Goal: Task Accomplishment & Management: Use online tool/utility

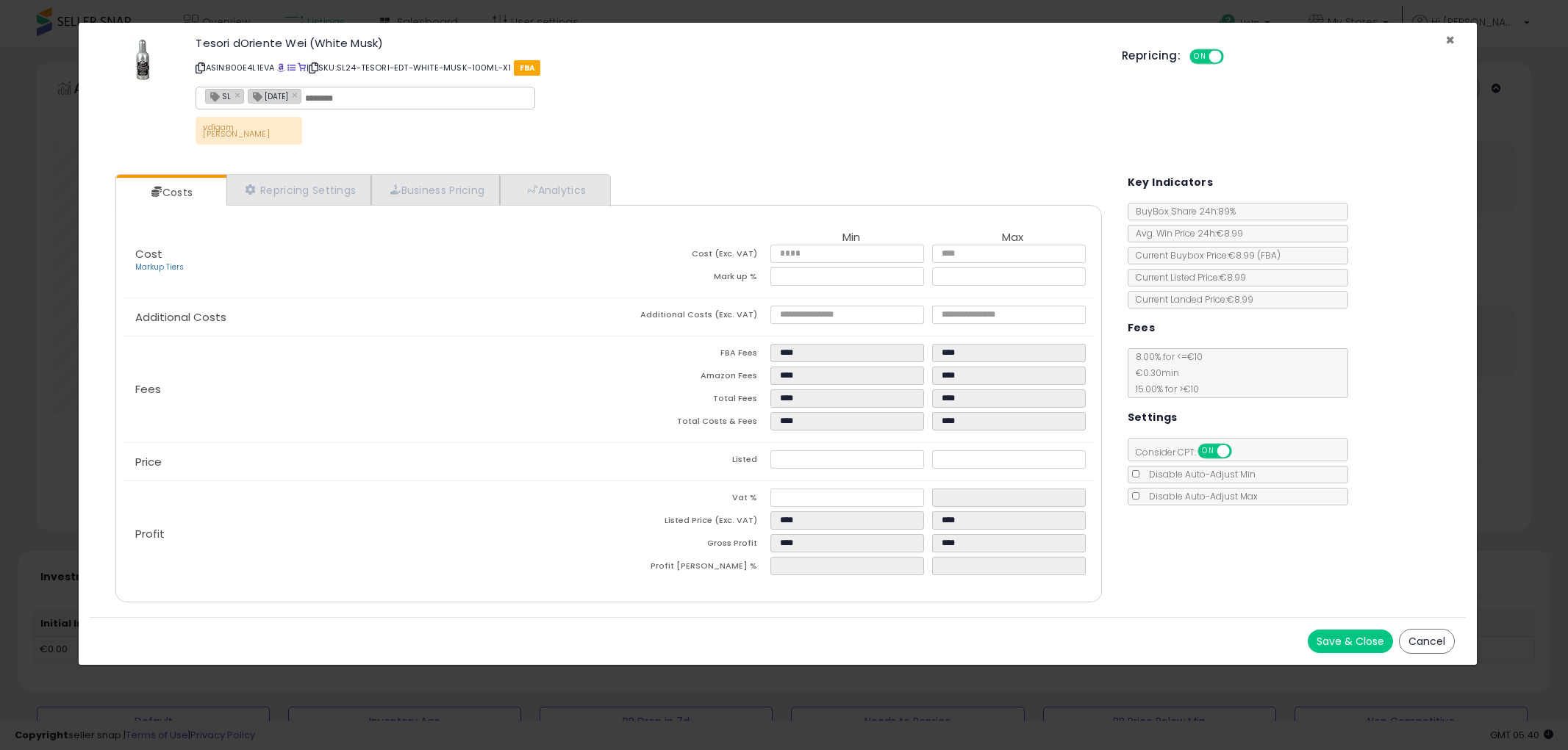
click at [1450, 36] on span "×" at bounding box center [1450, 40] width 10 height 21
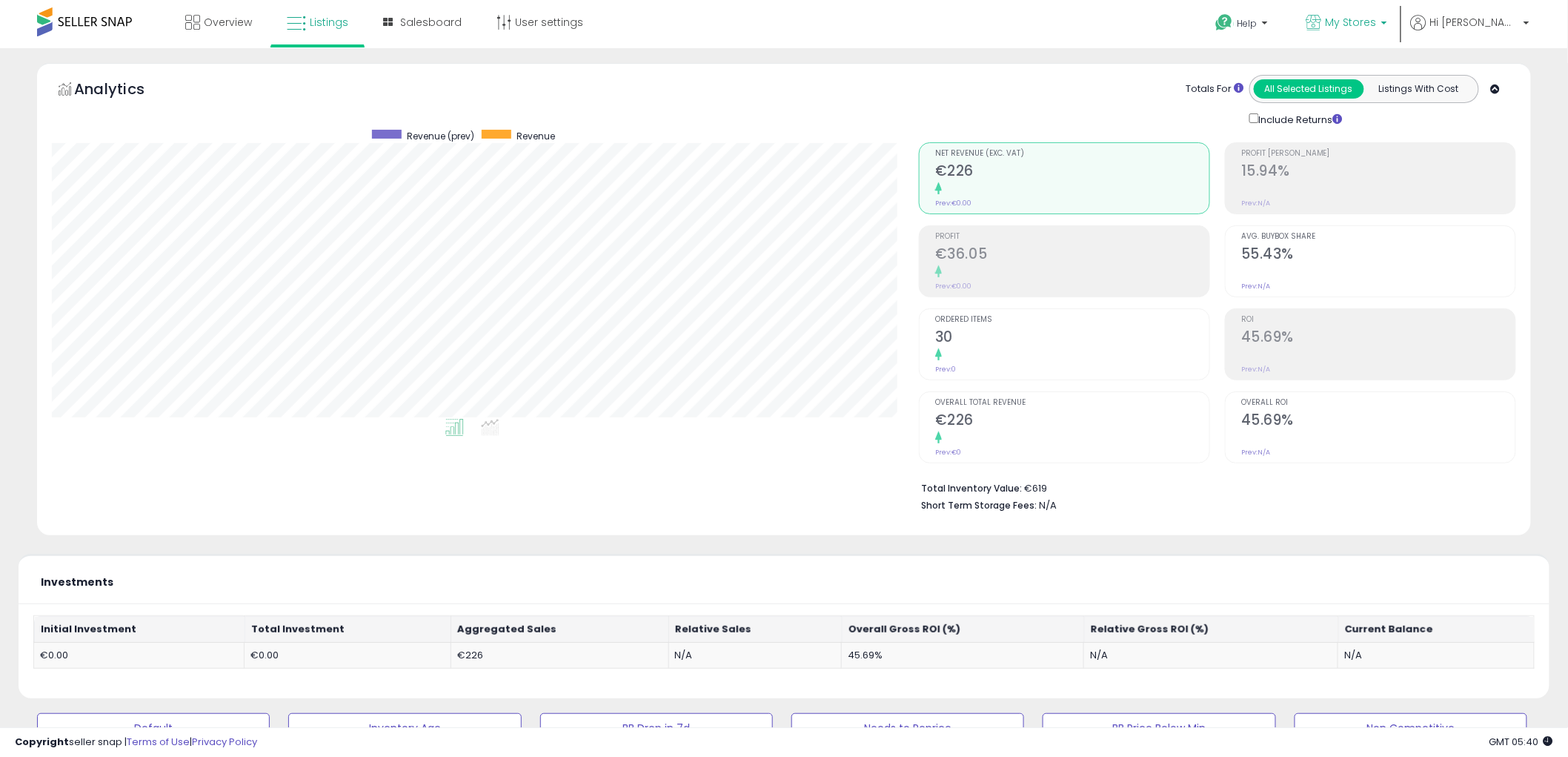
click at [1377, 26] on span "My Stores" at bounding box center [1351, 22] width 51 height 15
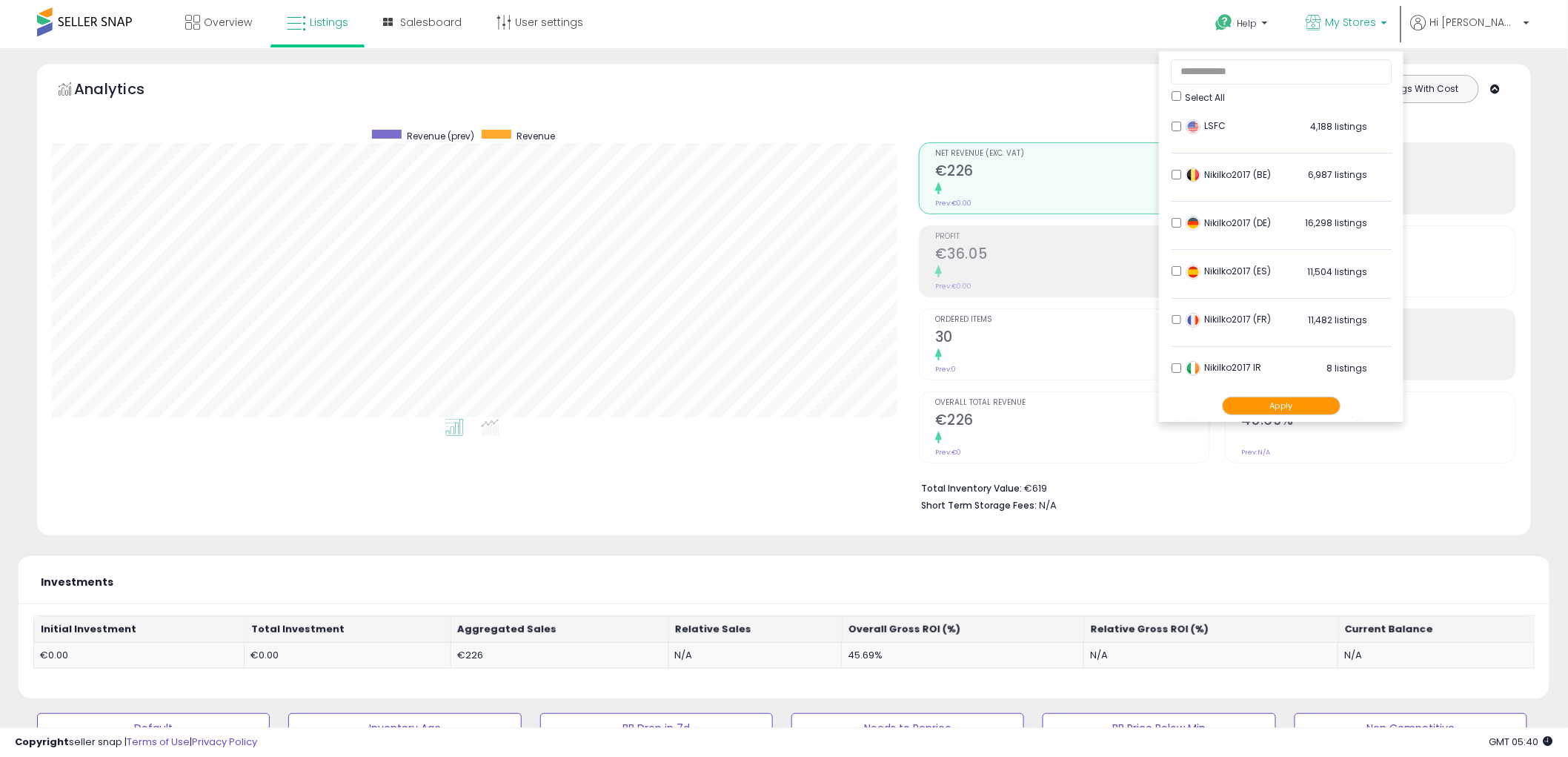
click at [1332, 409] on button "Apply" at bounding box center [1281, 405] width 118 height 19
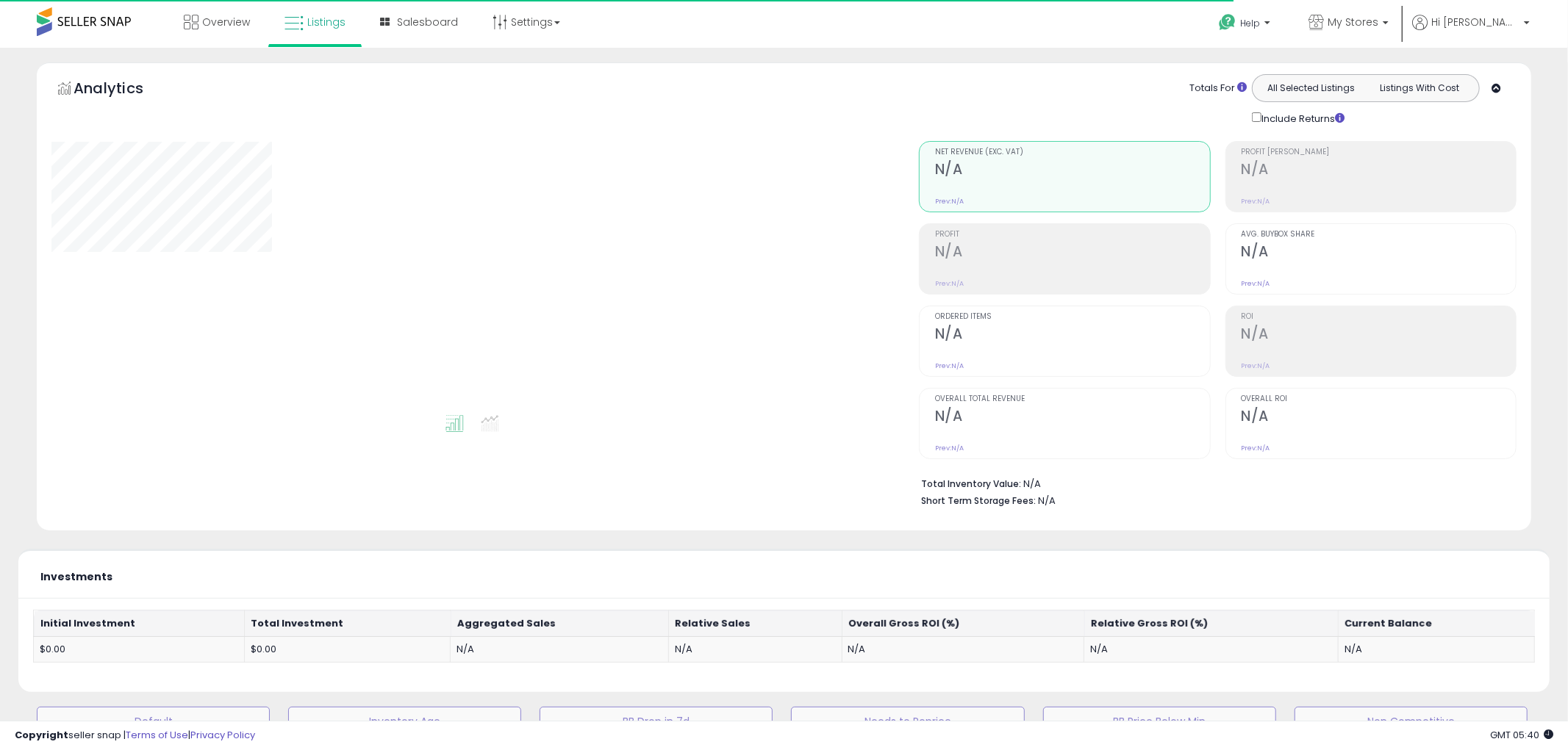
type input "**********"
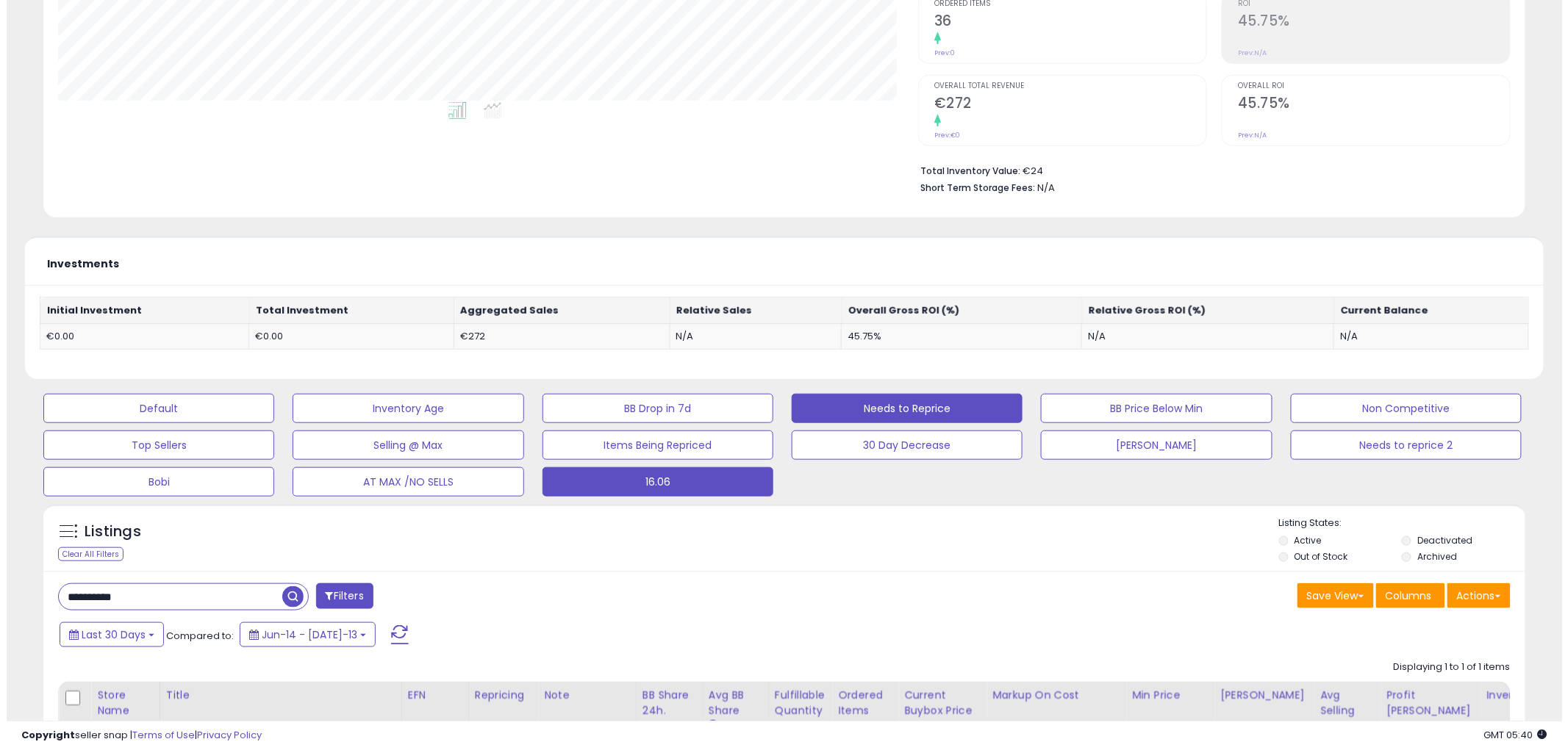
scroll to position [407, 0]
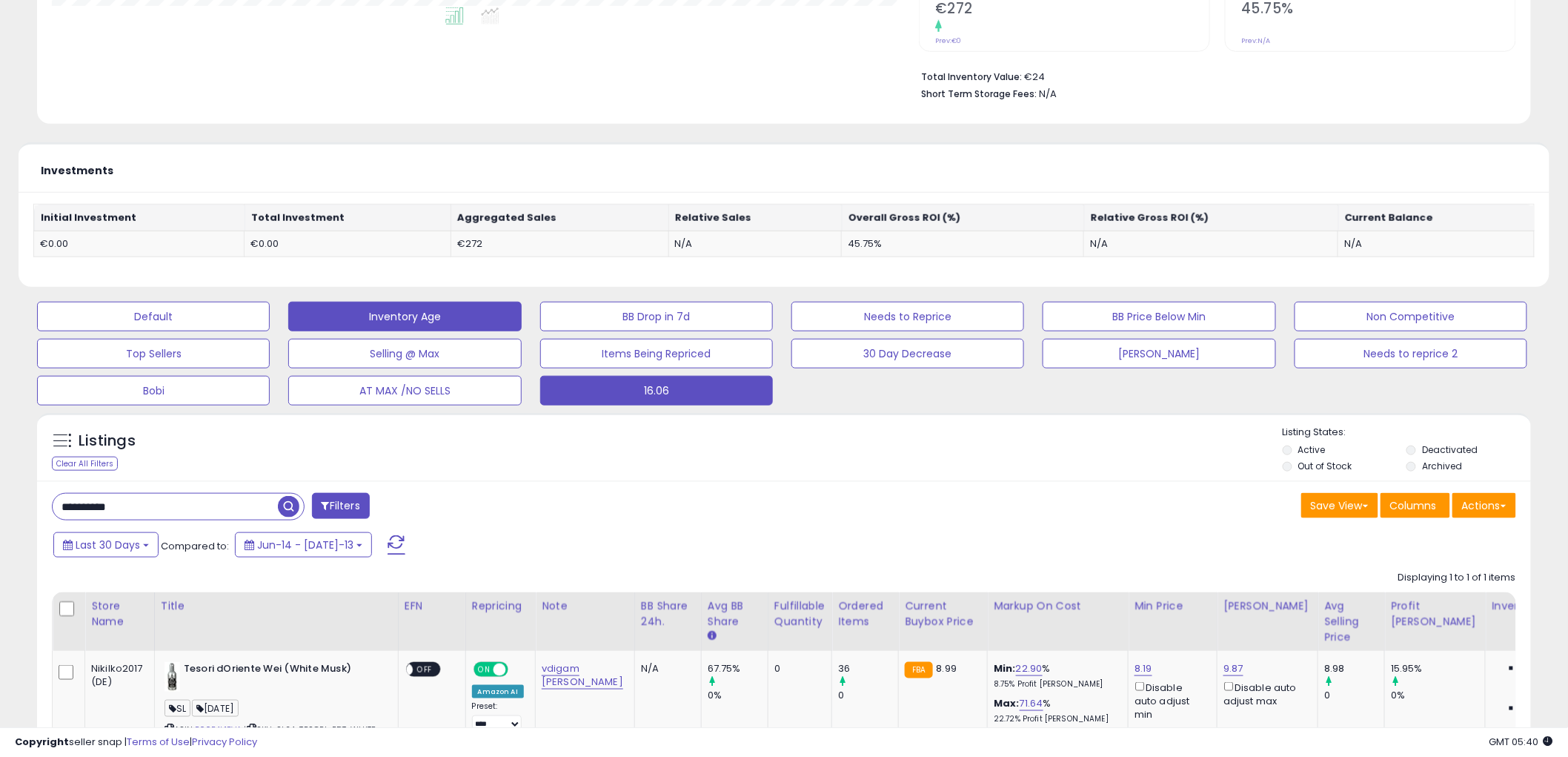
click at [270, 315] on button "Inventory Age" at bounding box center [152, 317] width 232 height 29
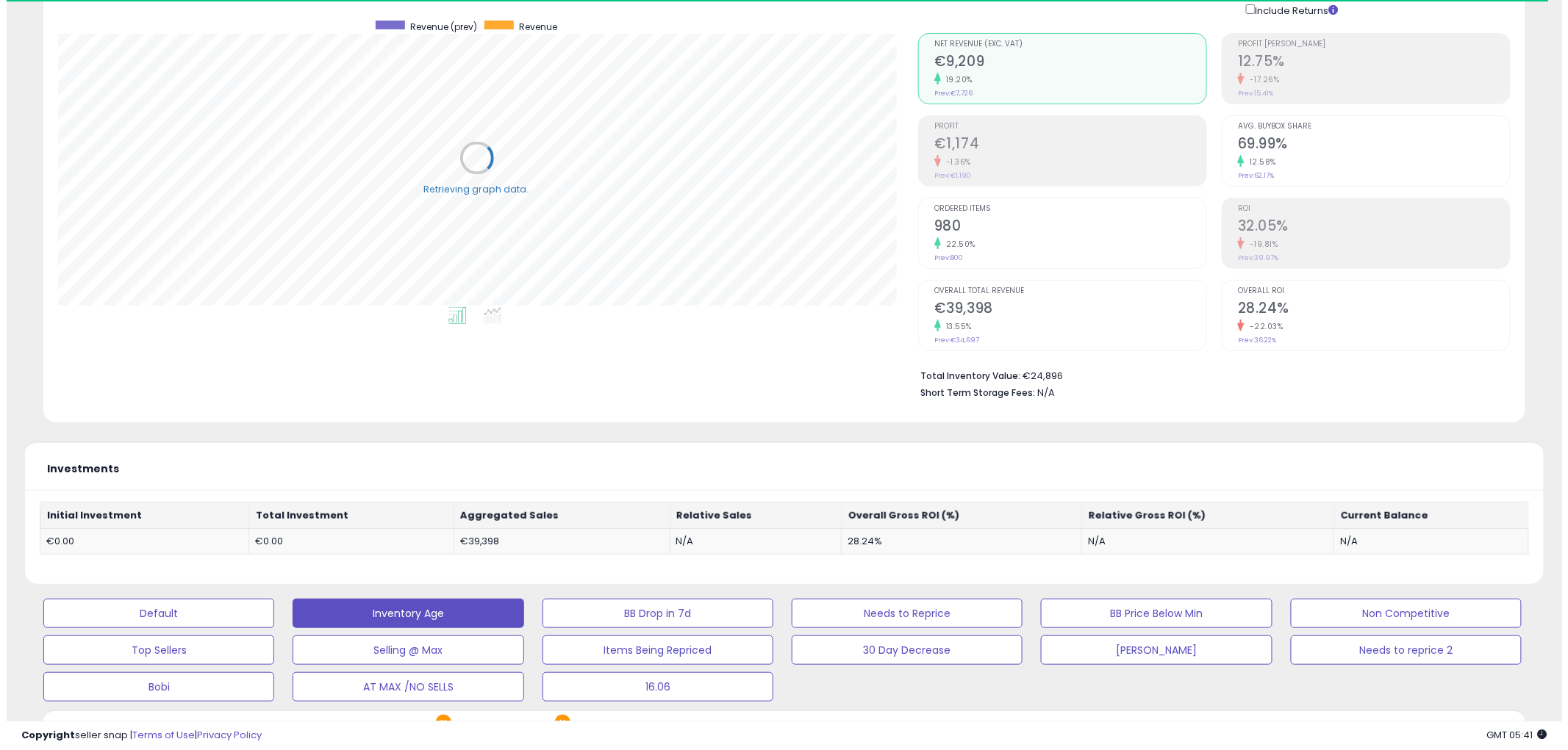
scroll to position [327, 0]
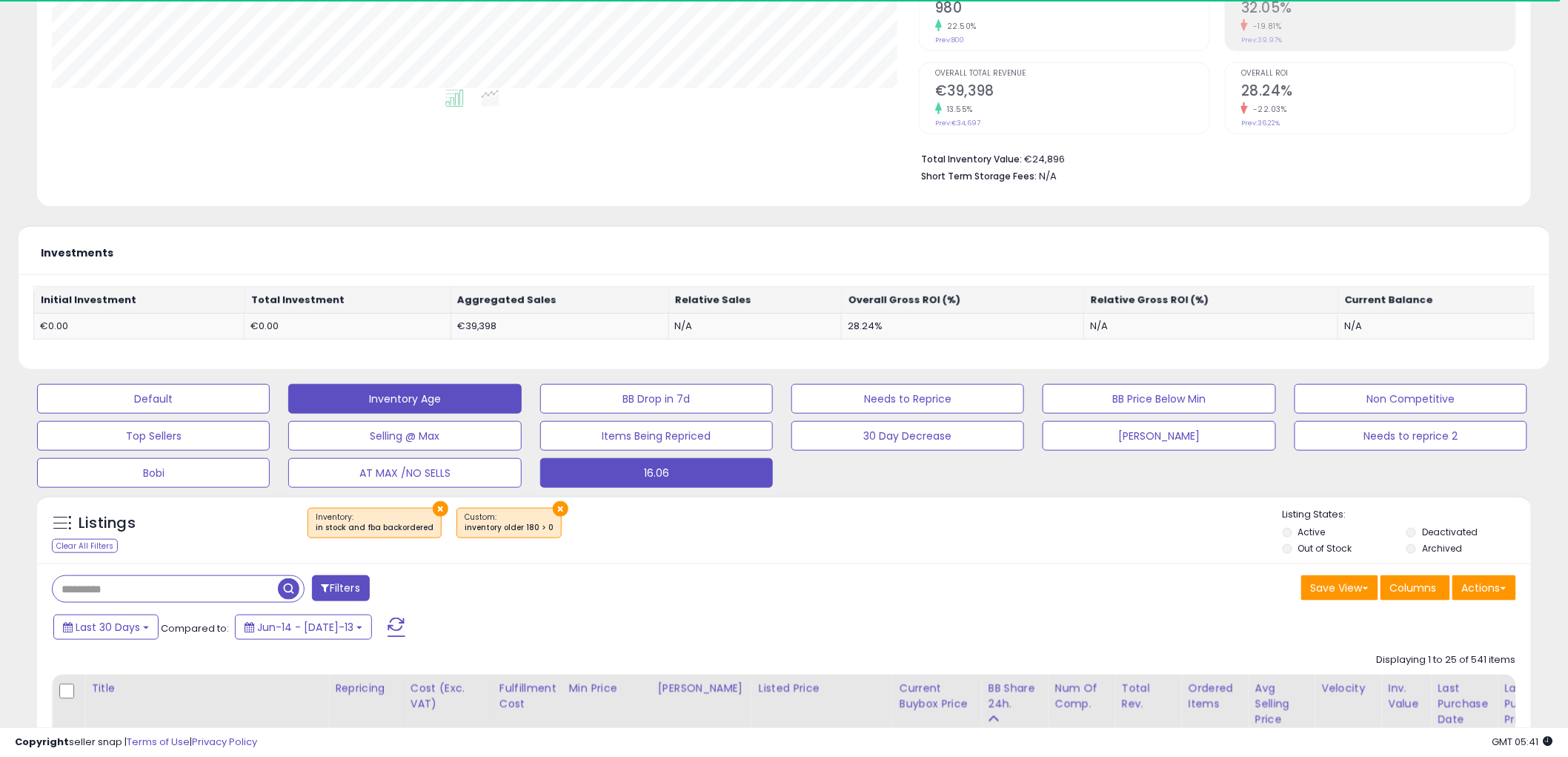
click at [270, 414] on button "16.06" at bounding box center [152, 399] width 232 height 29
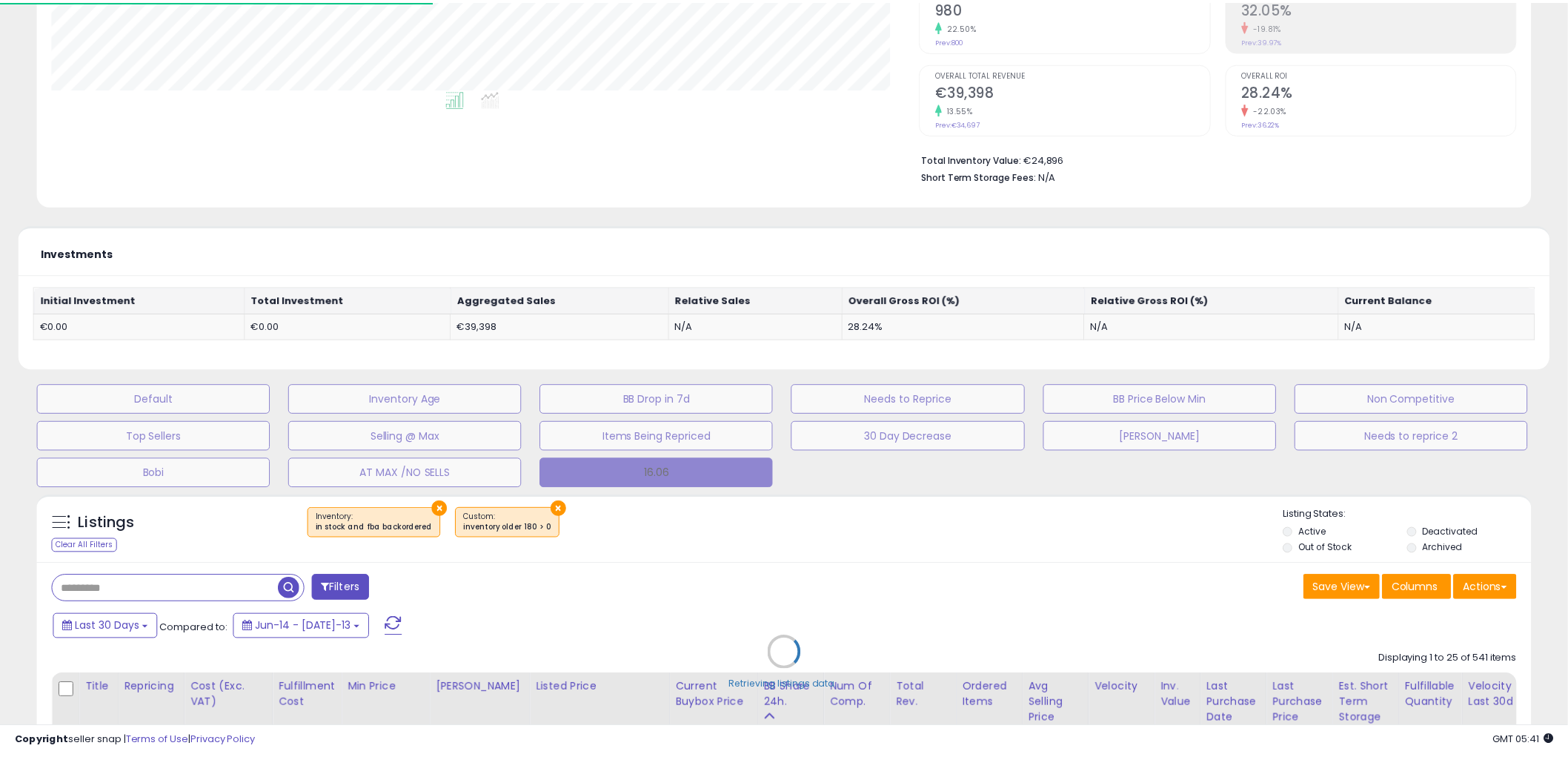
scroll to position [304, 875]
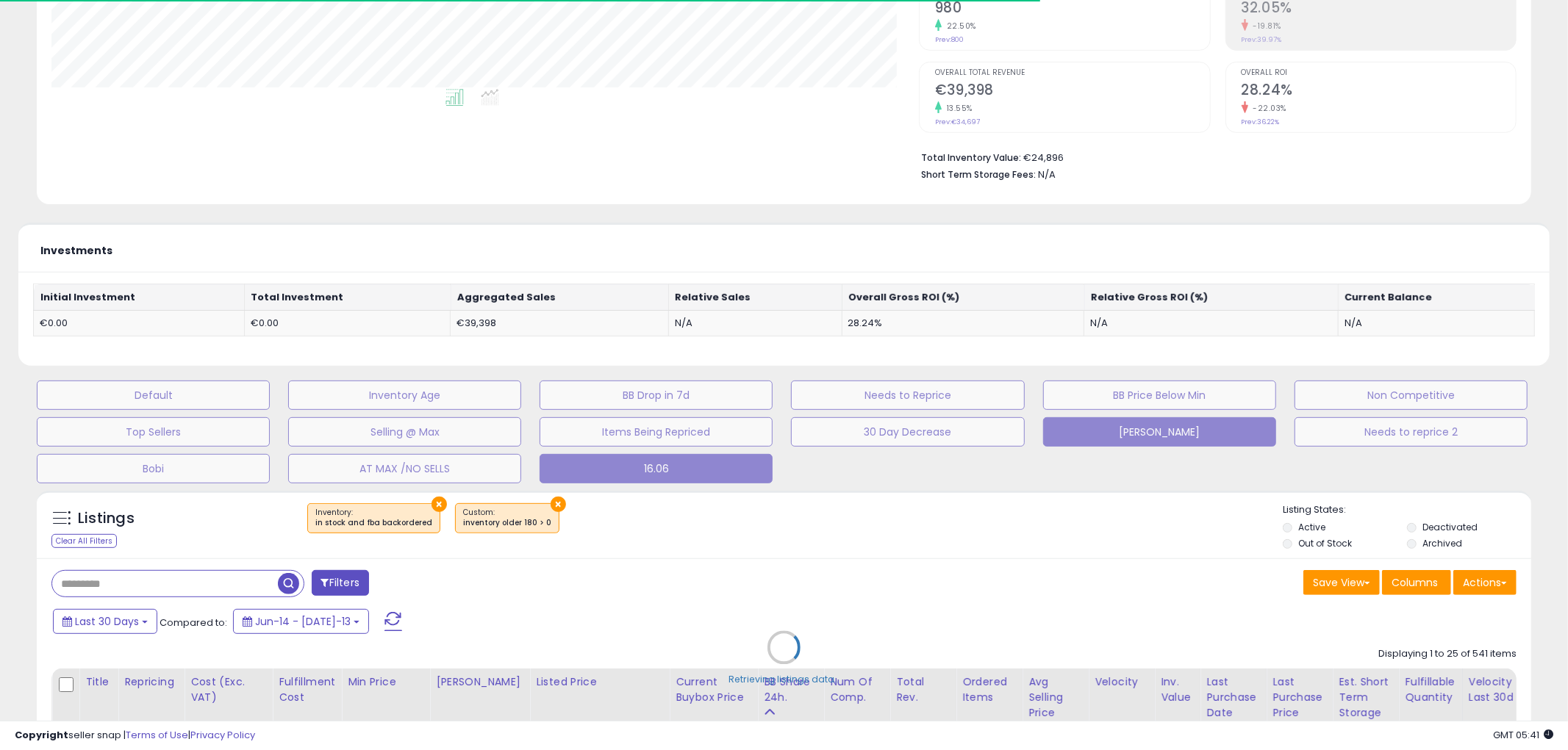
type input "**********"
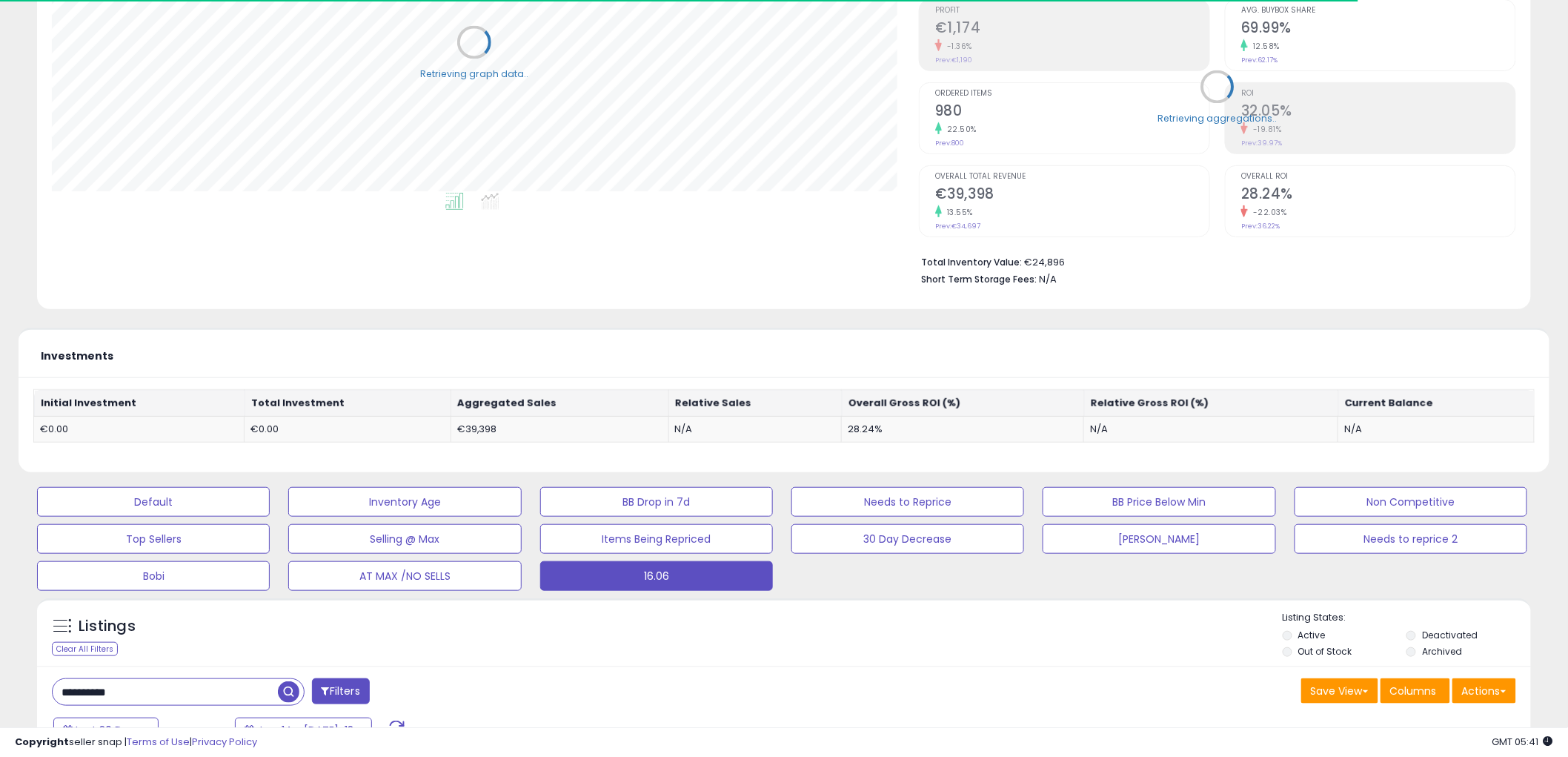
scroll to position [0, 0]
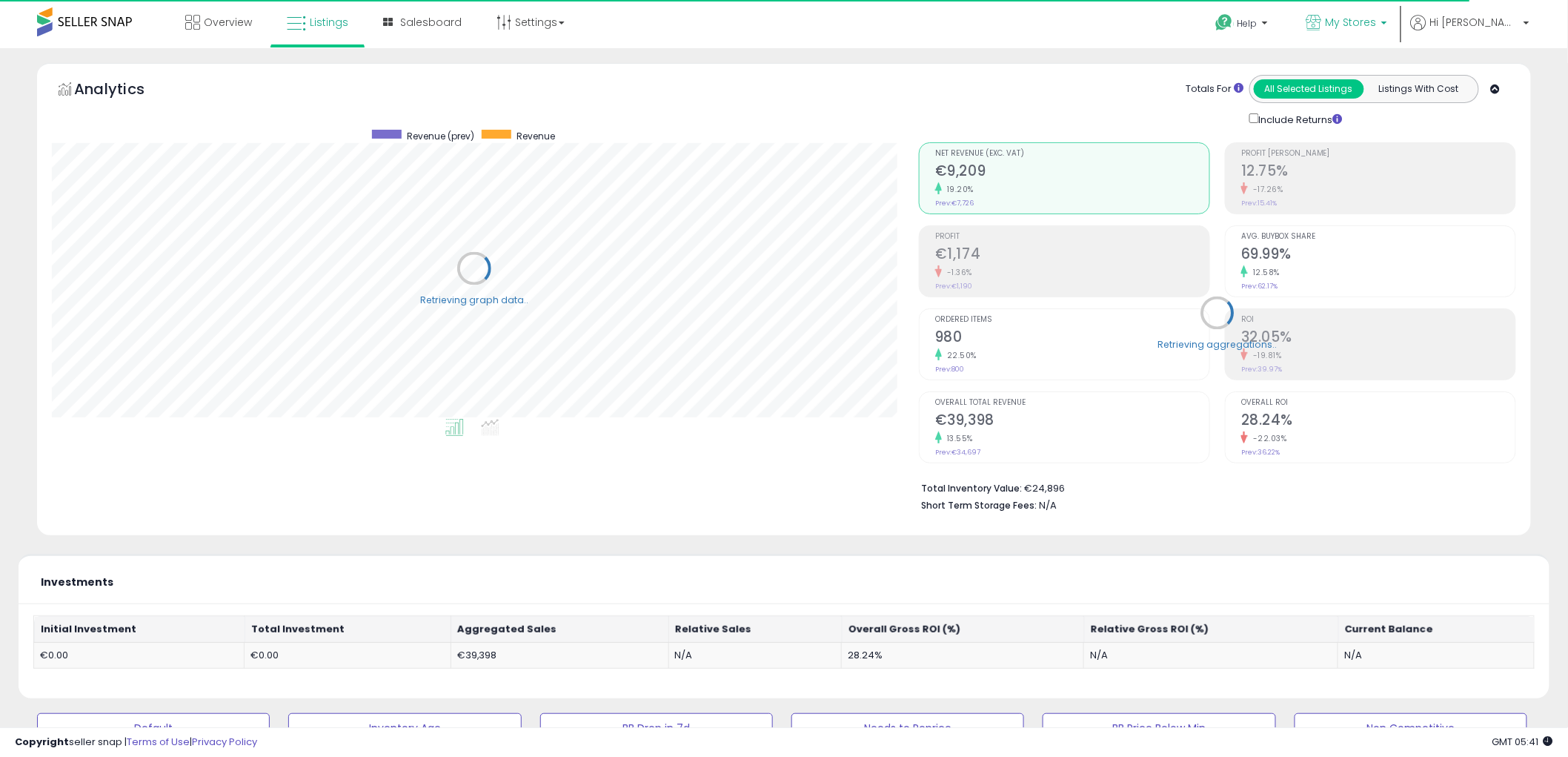
click at [1377, 24] on span "My Stores" at bounding box center [1351, 22] width 51 height 15
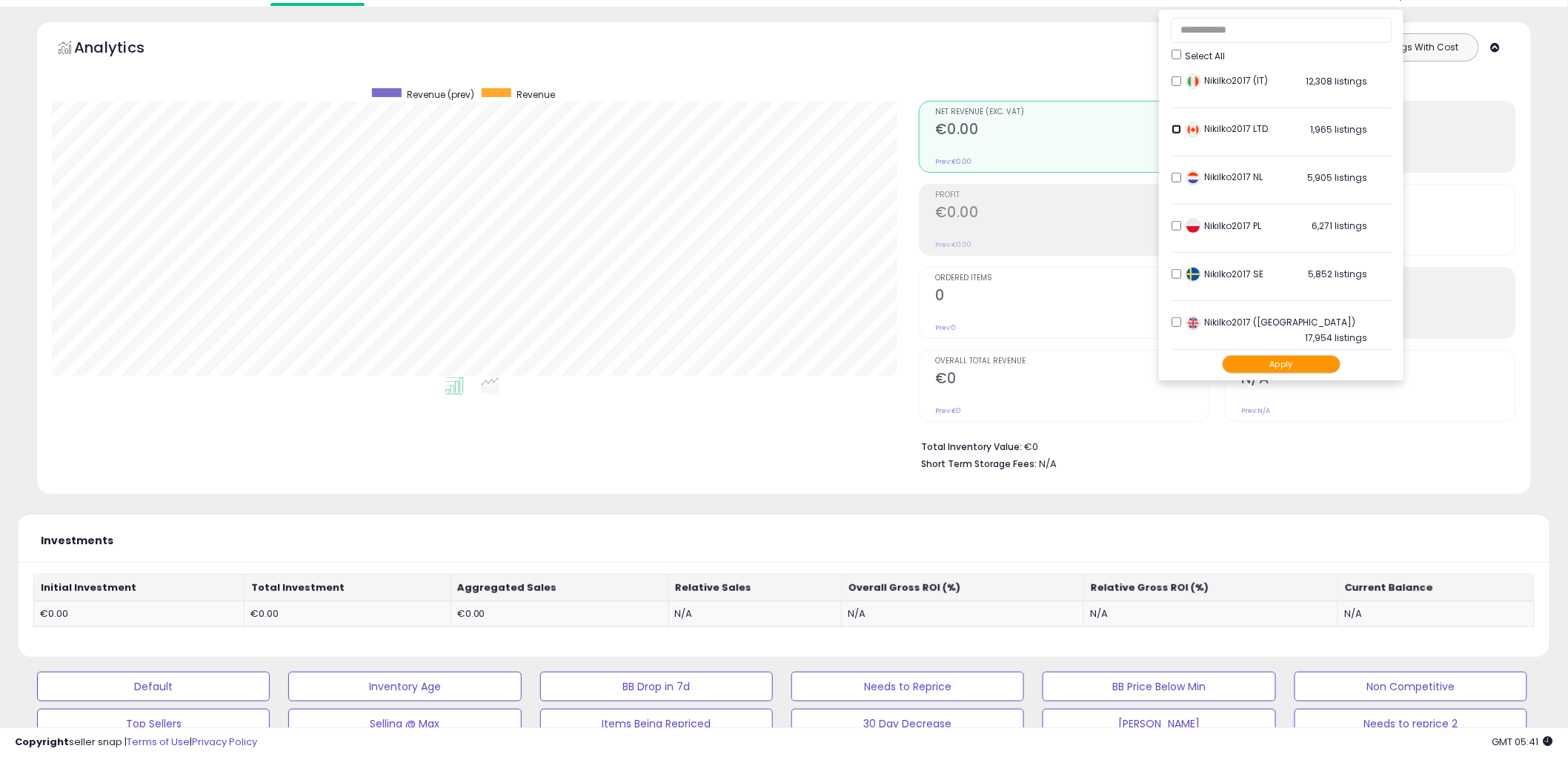
scroll to position [82, 0]
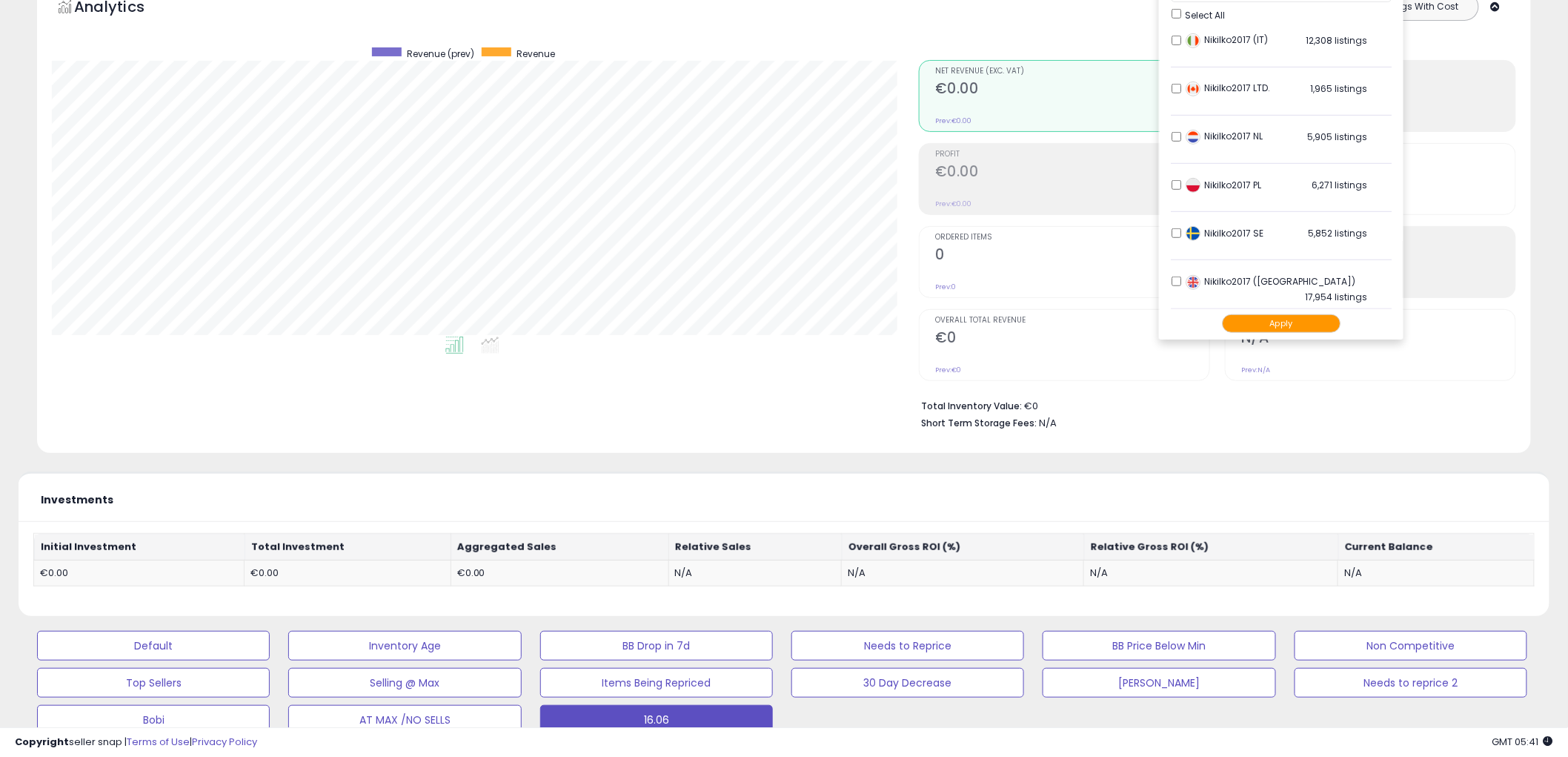
click at [1305, 325] on button "Apply" at bounding box center [1281, 323] width 118 height 19
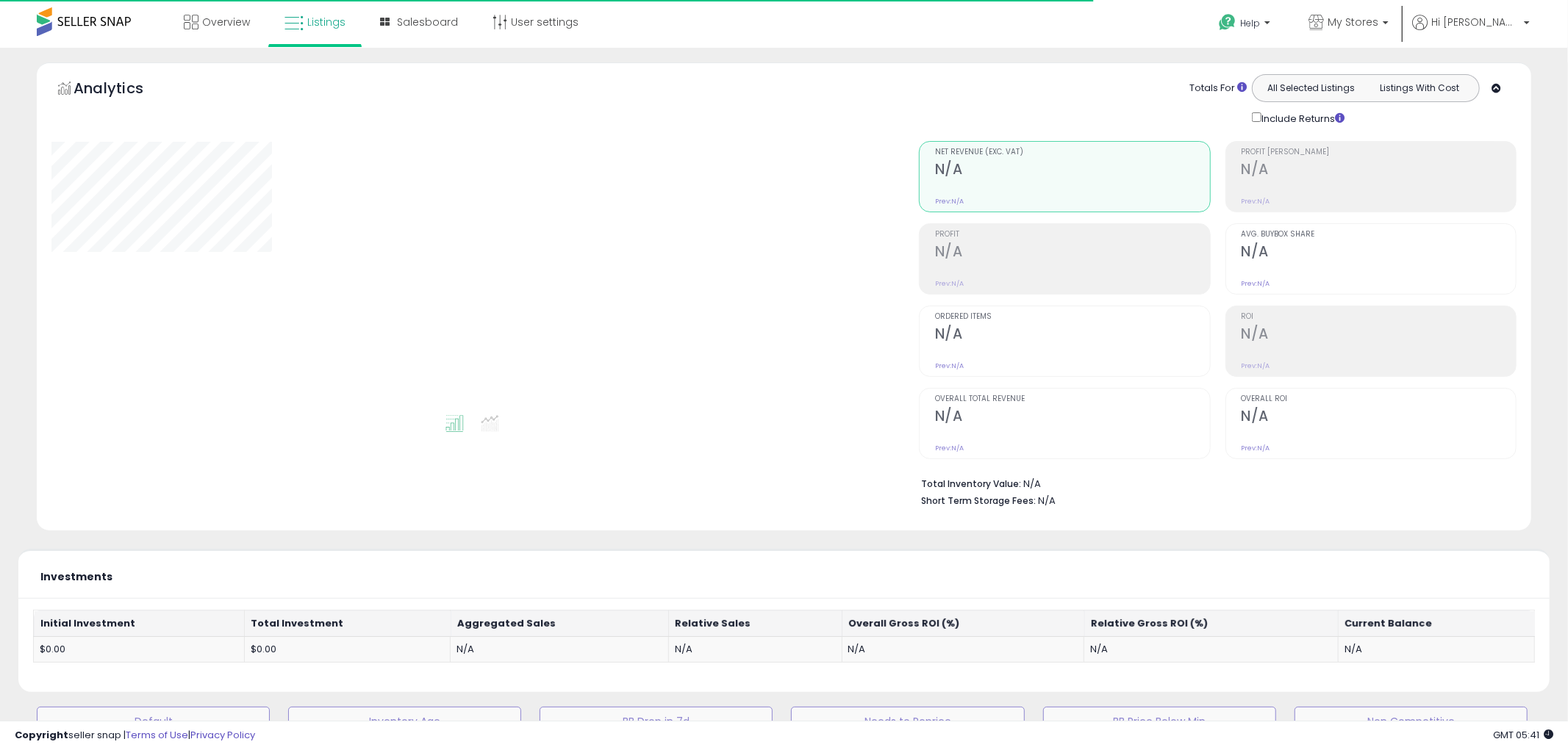
type input "**********"
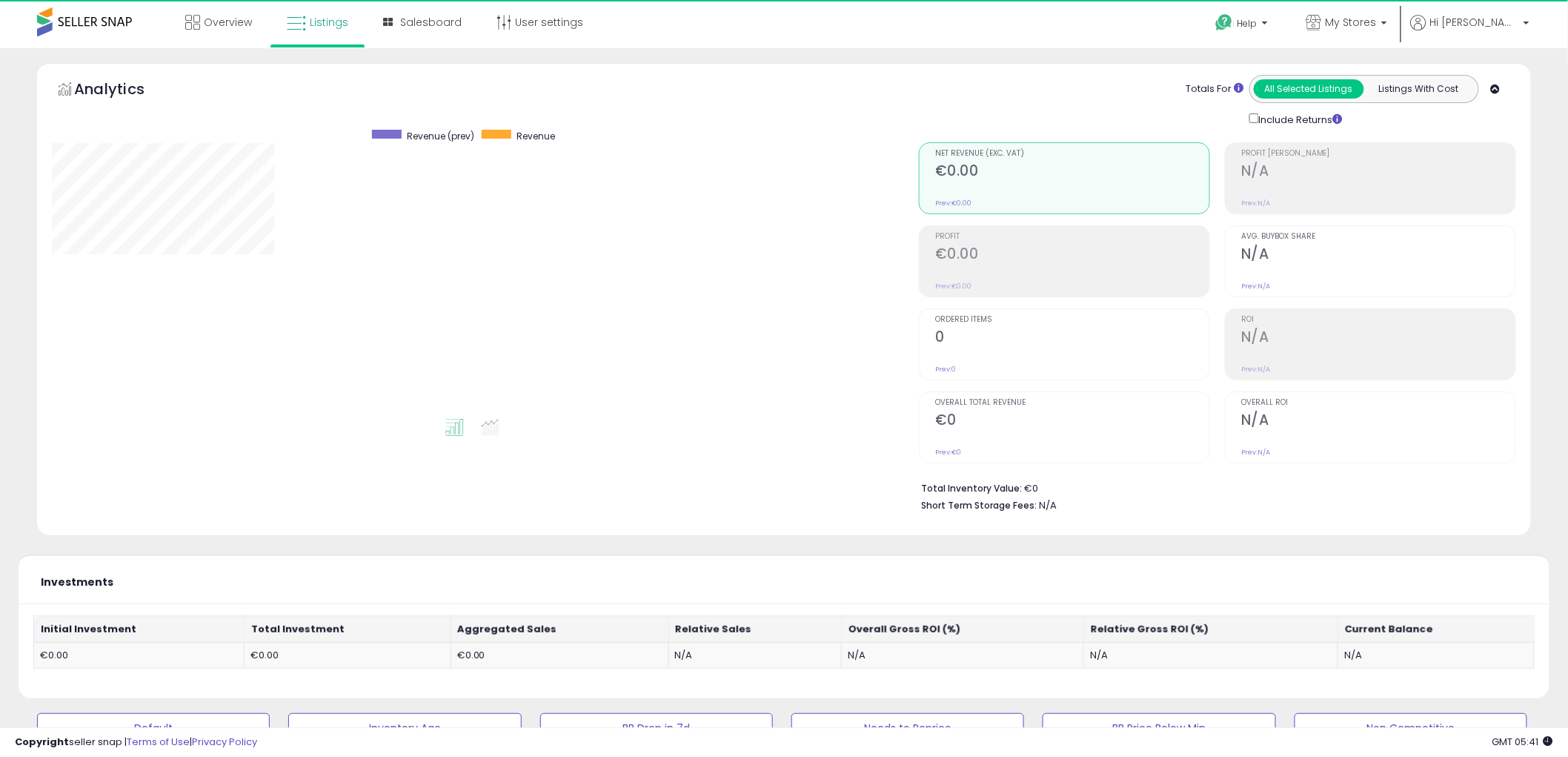
scroll to position [304, 867]
